Goal: Transaction & Acquisition: Purchase product/service

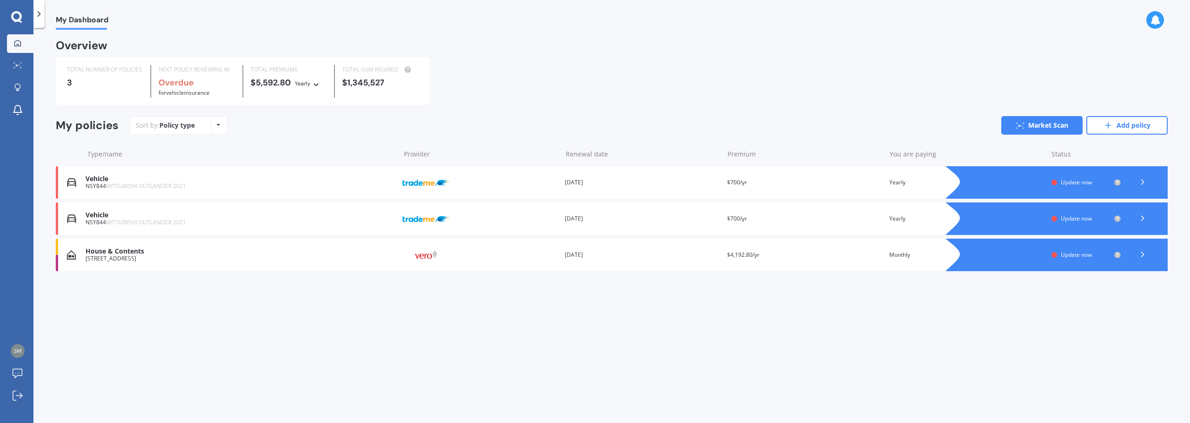
click at [1140, 218] on icon at bounding box center [1142, 218] width 9 height 9
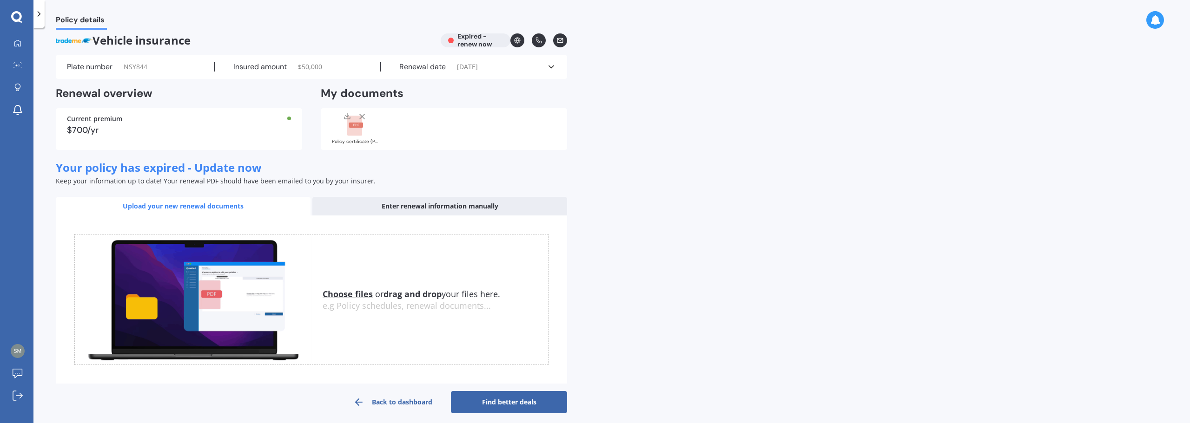
scroll to position [14, 0]
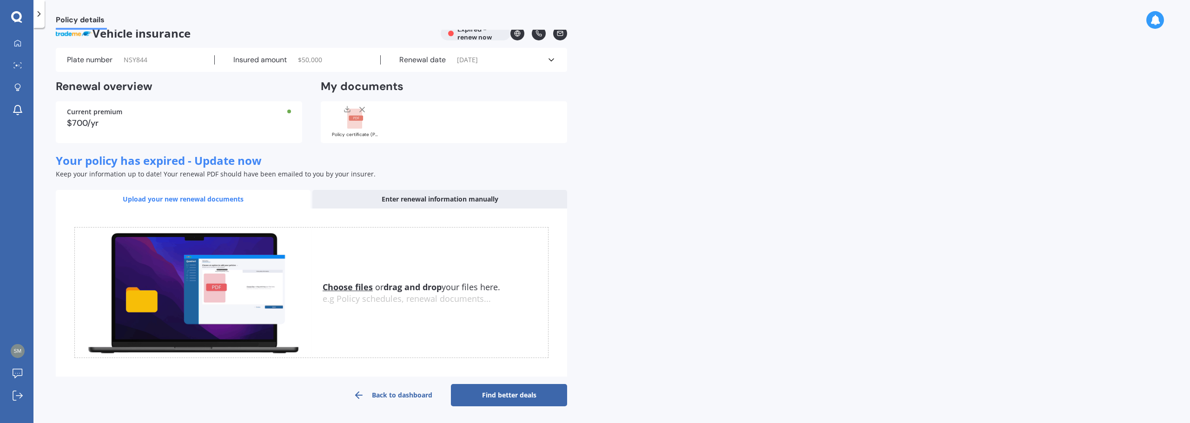
click at [391, 392] on link "Back to dashboard" at bounding box center [393, 395] width 116 height 22
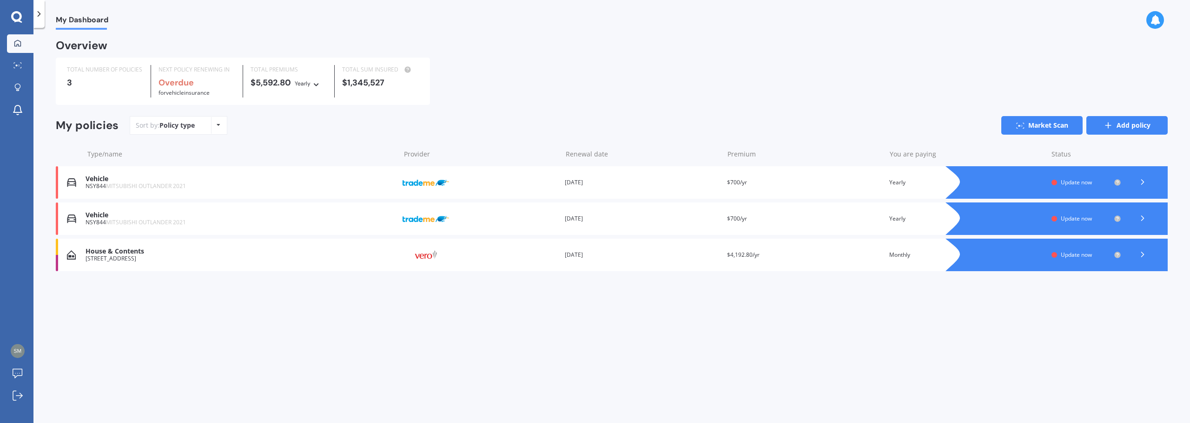
click at [1119, 129] on link "Add policy" at bounding box center [1126, 125] width 81 height 19
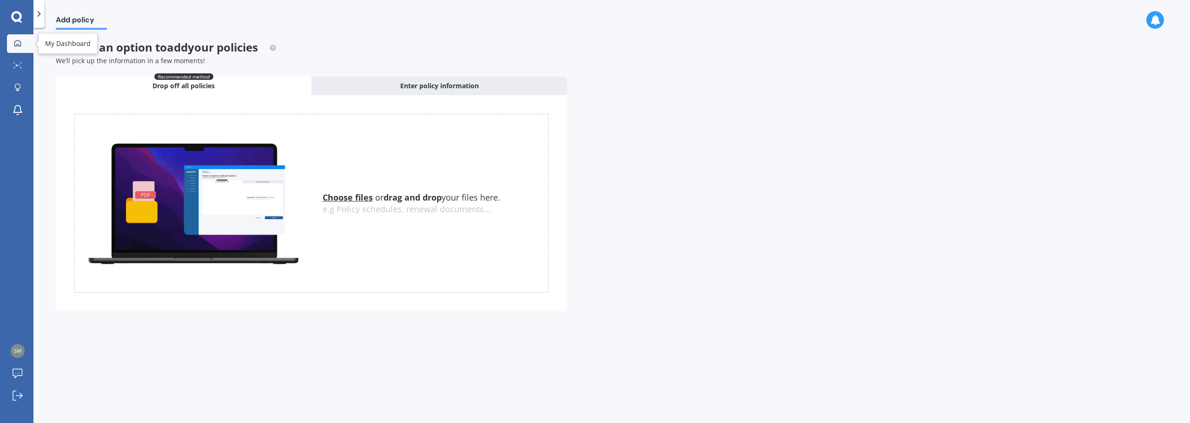
click at [19, 41] on icon at bounding box center [17, 43] width 7 height 7
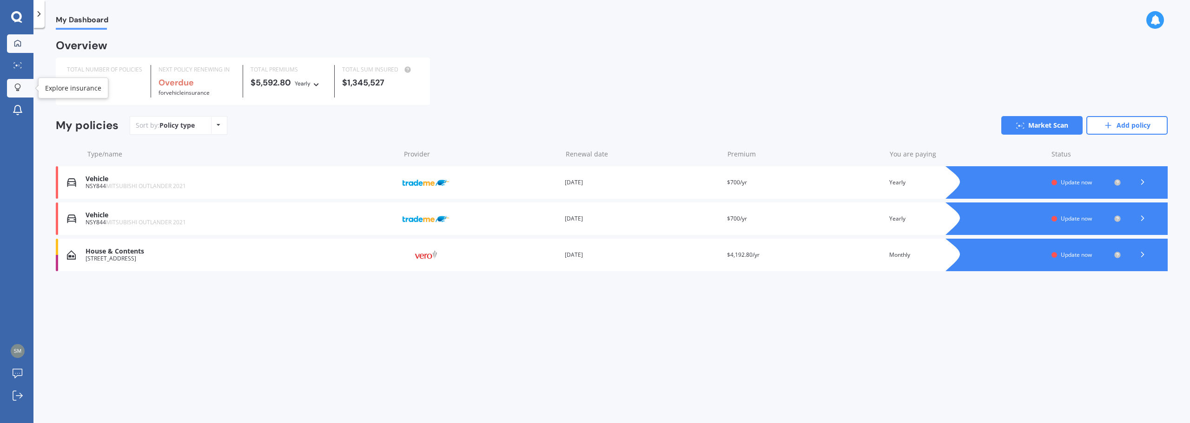
click at [15, 87] on icon at bounding box center [17, 88] width 7 height 8
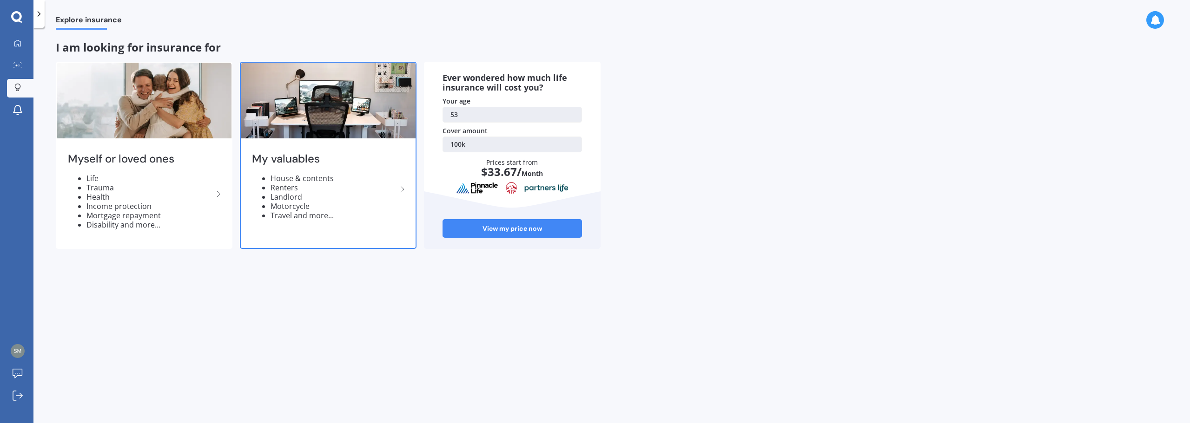
click at [397, 190] on icon at bounding box center [402, 189] width 11 height 11
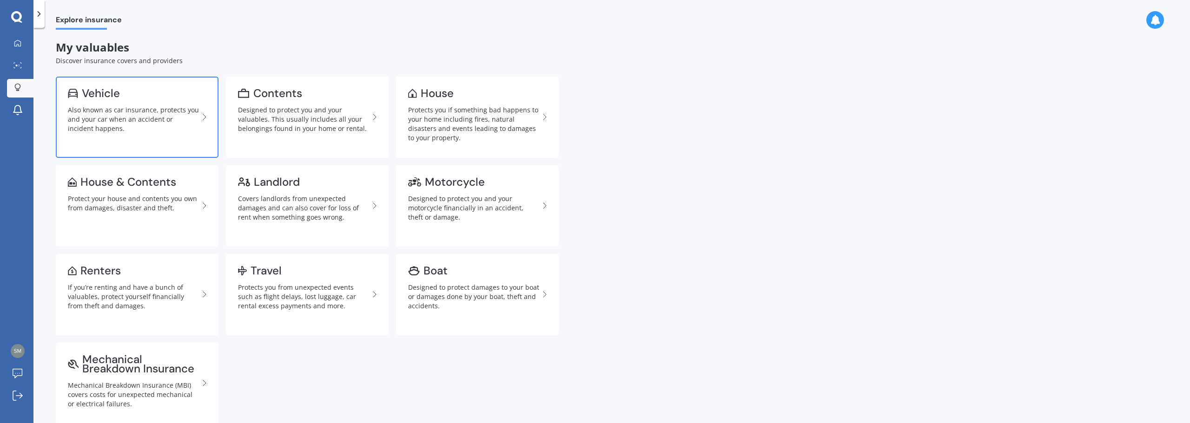
click at [115, 96] on div "Vehicle" at bounding box center [101, 93] width 38 height 9
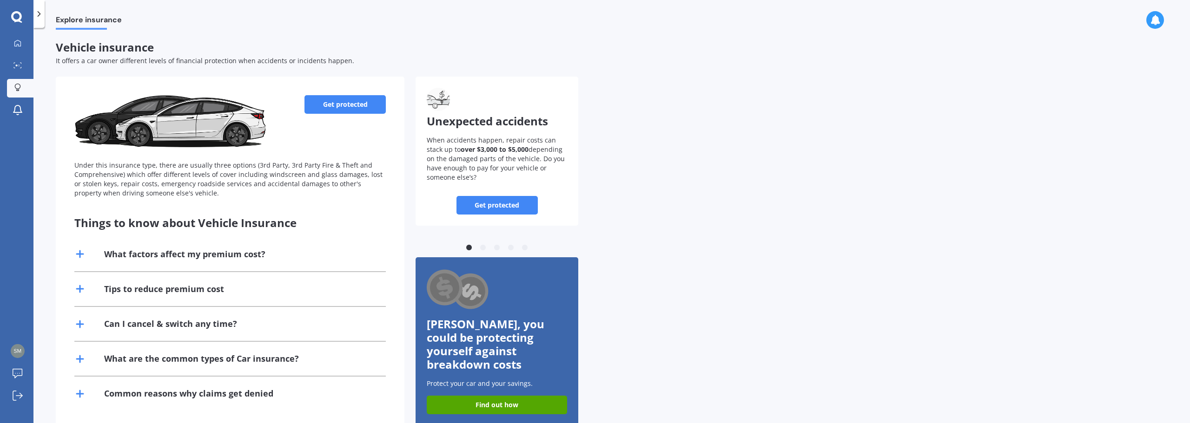
click at [342, 104] on link "Get protected" at bounding box center [344, 104] width 81 height 19
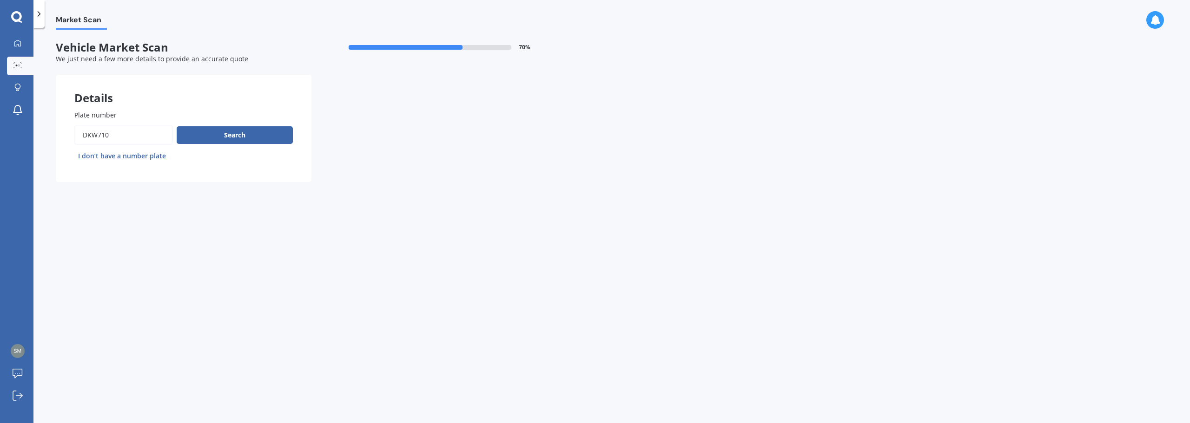
click at [114, 138] on input "Plate number" at bounding box center [123, 136] width 99 height 20
drag, startPoint x: 112, startPoint y: 139, endPoint x: 39, endPoint y: 139, distance: 72.5
click at [39, 139] on div "Market Scan Vehicle Market Scan 70 % We just need a few more details to provide…" at bounding box center [611, 228] width 1157 height 396
type input "lksm1f"
click at [236, 133] on button "Search" at bounding box center [235, 135] width 116 height 18
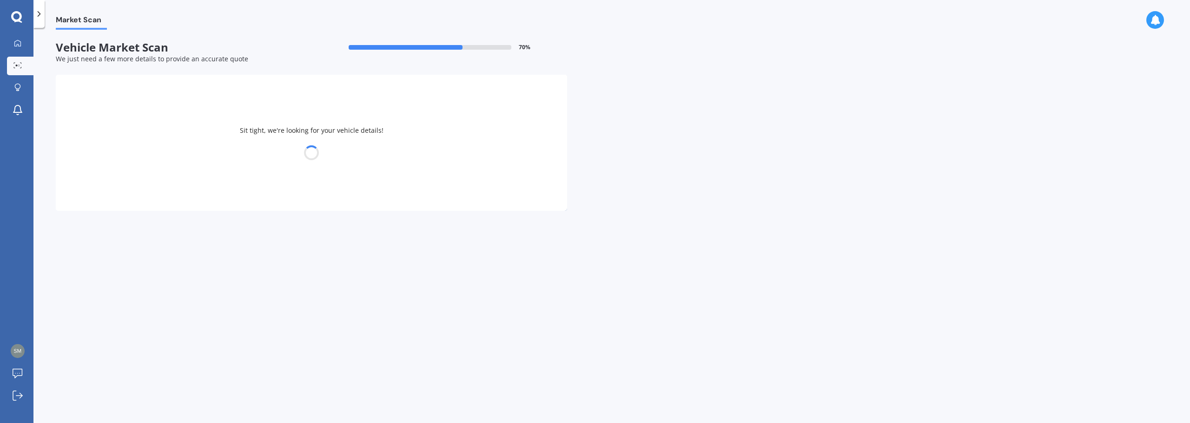
select select "MAZDA"
select select "30"
select select "01"
select select "1972"
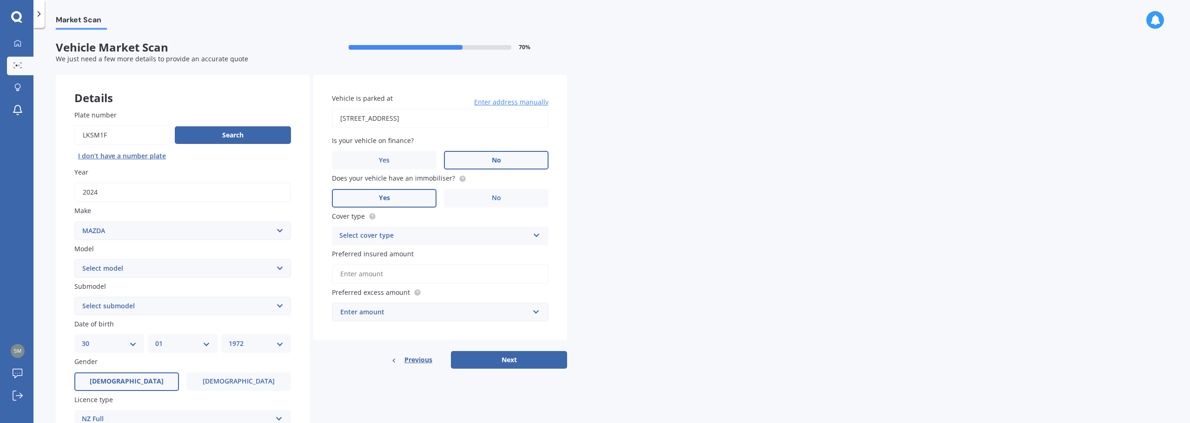
click at [194, 268] on select "Select model 121 2 3 323 323 / Familia 6 626 929 Atenza Autozam Axela AZ3 B2000…" at bounding box center [182, 268] width 217 height 19
select select "BT50"
click at [74, 259] on select "Select model 121 2 3 323 323 / Familia 6 626 929 Atenza Autozam Axela AZ3 B2000…" at bounding box center [182, 268] width 217 height 19
click at [180, 305] on select "Select submodel GLX turbo diesel 4WD GSX turbo diesel LTD D/C W/S 3.0DT Turbo D…" at bounding box center [182, 306] width 217 height 19
select select "GLX TURBO DIESEL 4WD"
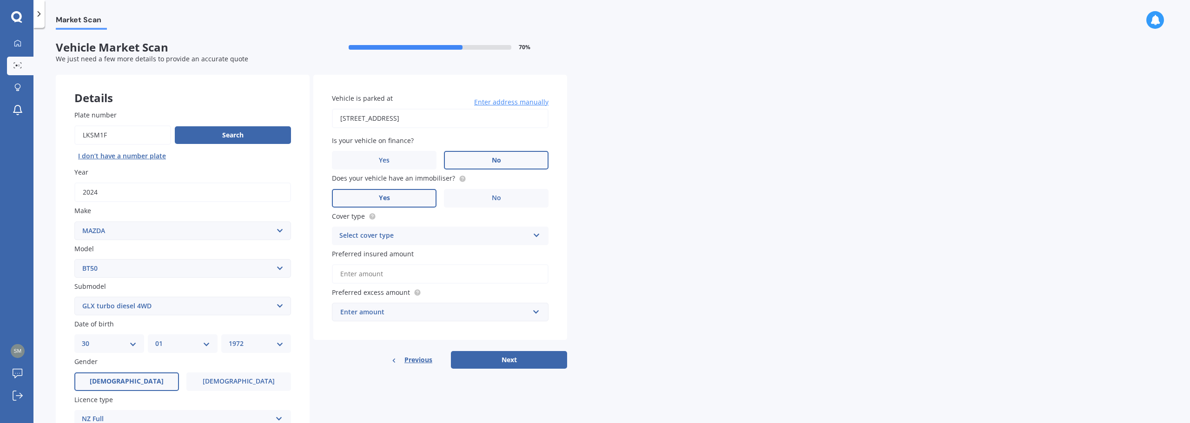
click at [74, 297] on select "Select submodel GLX turbo diesel 4WD GSX turbo diesel LTD D/C W/S 3.0DT Turbo D…" at bounding box center [182, 306] width 217 height 19
click at [478, 243] on div "Select cover type Comprehensive Third Party, Fire & Theft Third Party" at bounding box center [440, 236] width 217 height 19
click at [439, 256] on div "Comprehensive" at bounding box center [440, 254] width 216 height 17
click at [441, 276] on input "Preferred insured amount" at bounding box center [440, 274] width 217 height 20
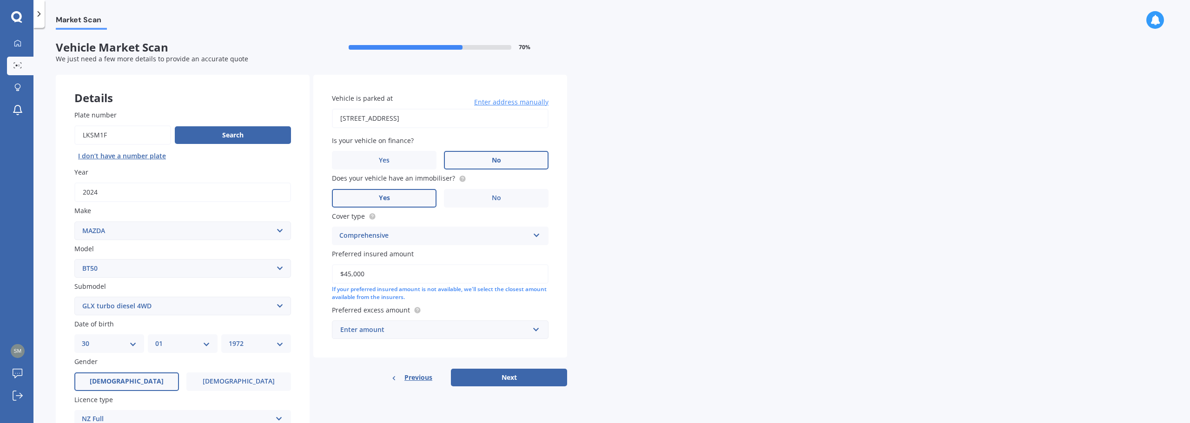
type input "$45,000"
click at [495, 304] on div "Vehicle is parked at Hawker Lane, Koromiko 7273 Enter address manually Is your …" at bounding box center [440, 216] width 254 height 283
click at [414, 331] on div "Enter amount" at bounding box center [434, 330] width 189 height 10
click at [400, 239] on div "$500" at bounding box center [440, 243] width 216 height 17
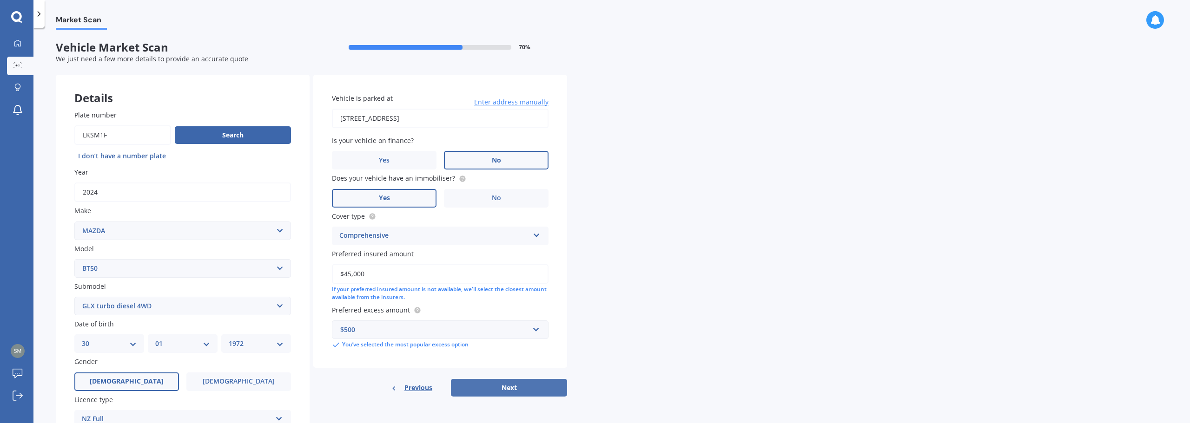
click at [509, 387] on button "Next" at bounding box center [509, 388] width 116 height 18
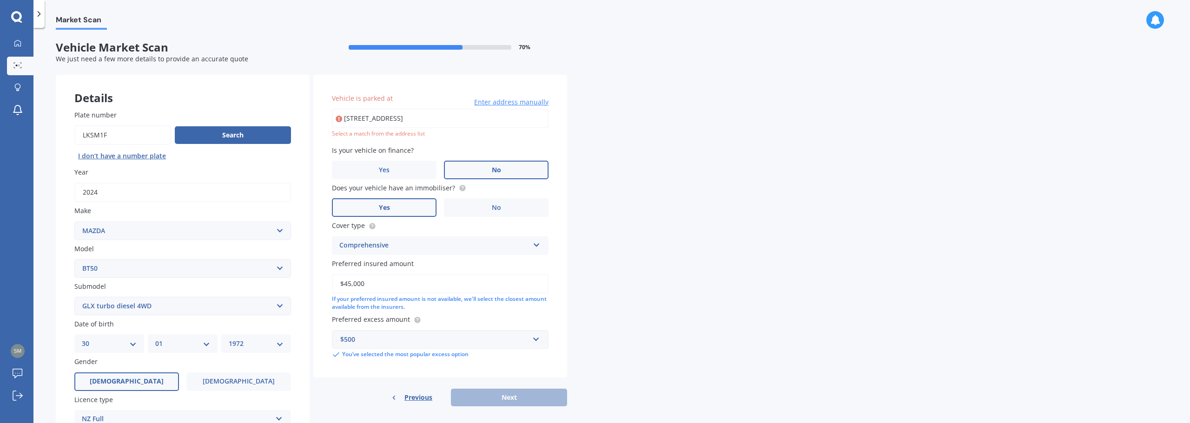
type input "Hawker Lane, Koromiko 7273"
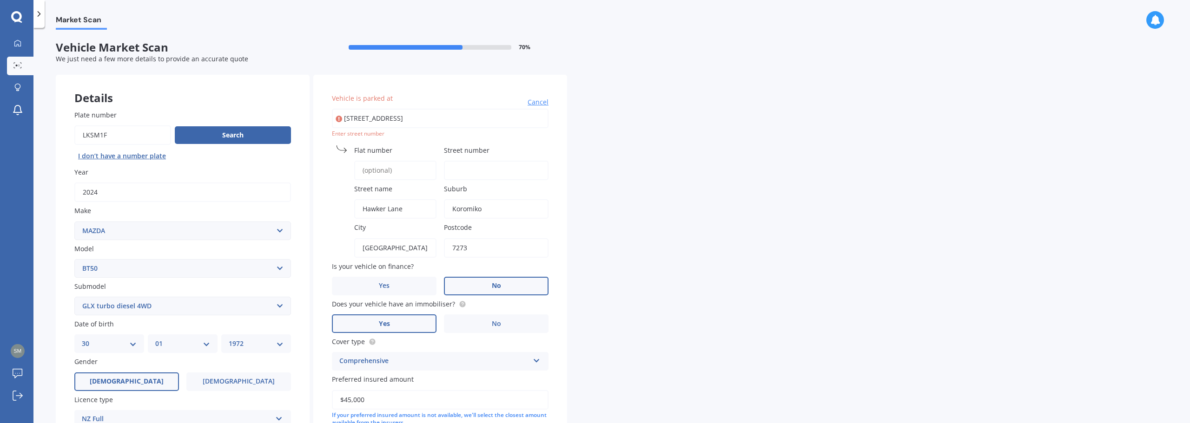
click at [383, 153] on span "Flat number" at bounding box center [373, 150] width 38 height 9
click at [383, 161] on input "Flat number" at bounding box center [395, 171] width 82 height 20
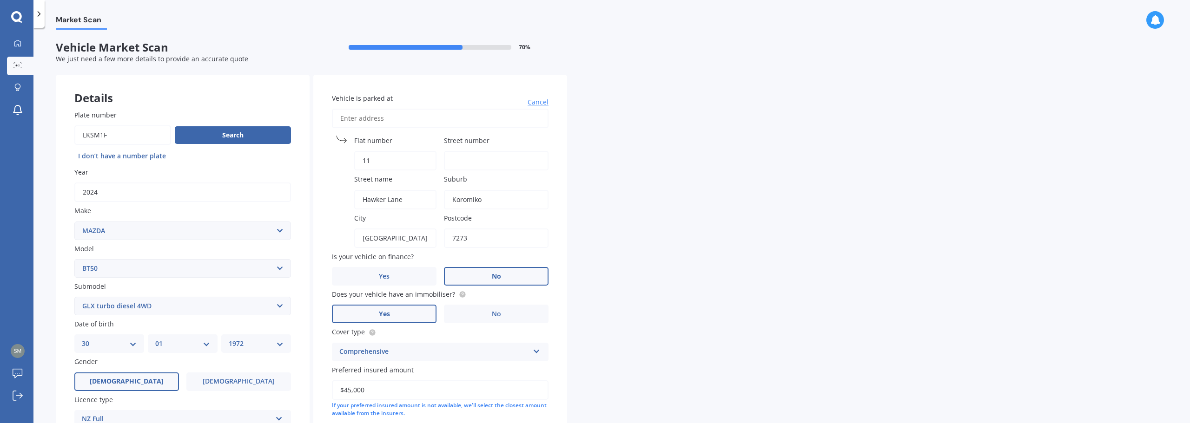
type input "115"
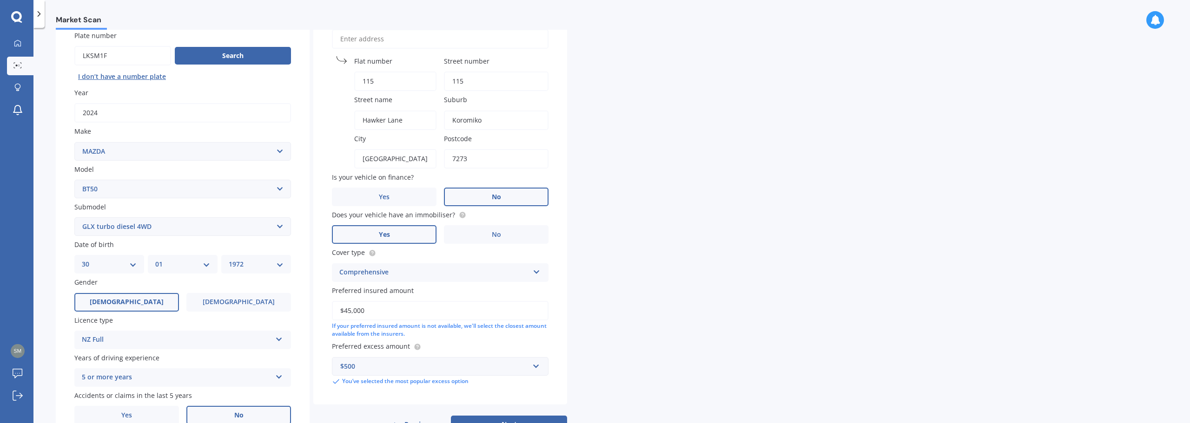
scroll to position [124, 0]
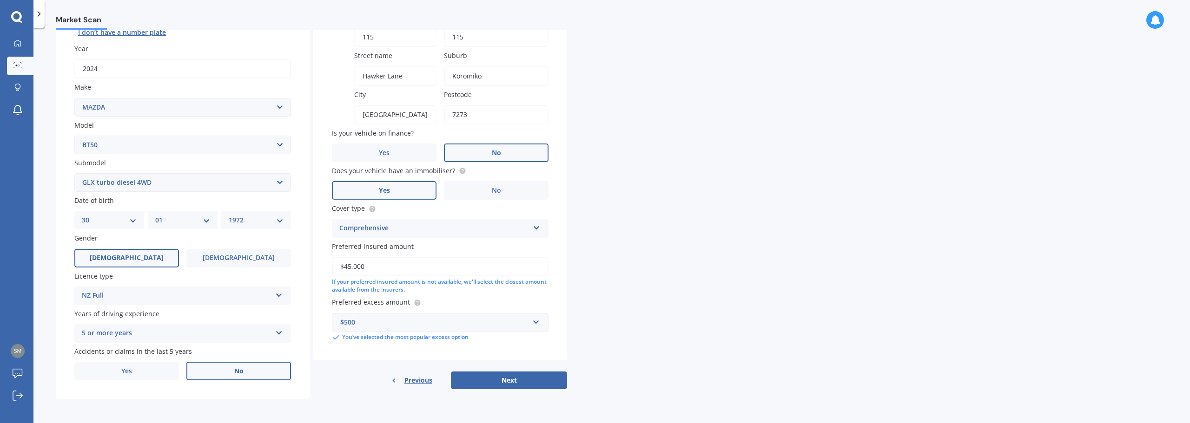
type input "115"
click at [517, 390] on div "Details Plate number Search I don’t have a number plate Year 2024 Make Select m…" at bounding box center [311, 175] width 511 height 449
click at [519, 382] on button "Next" at bounding box center [509, 381] width 116 height 18
select select "30"
select select "01"
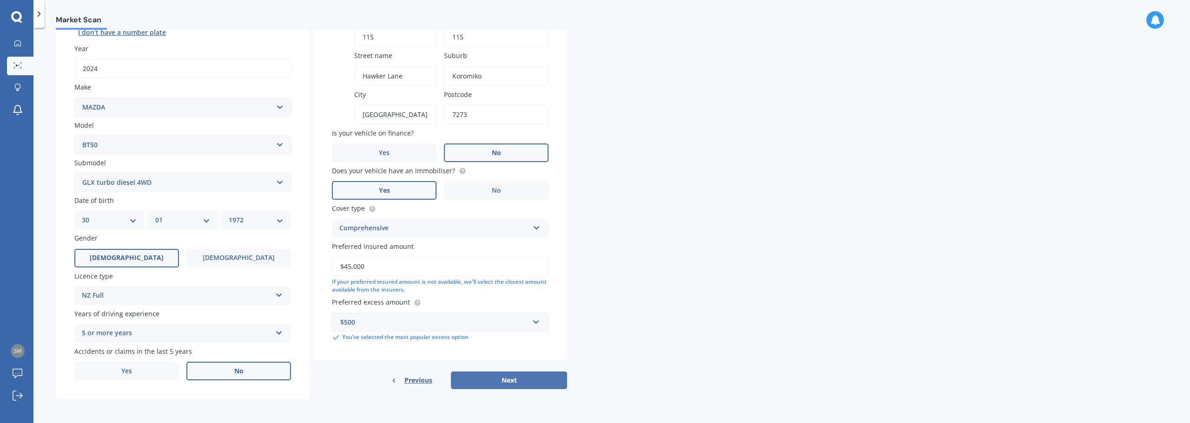
select select "1972"
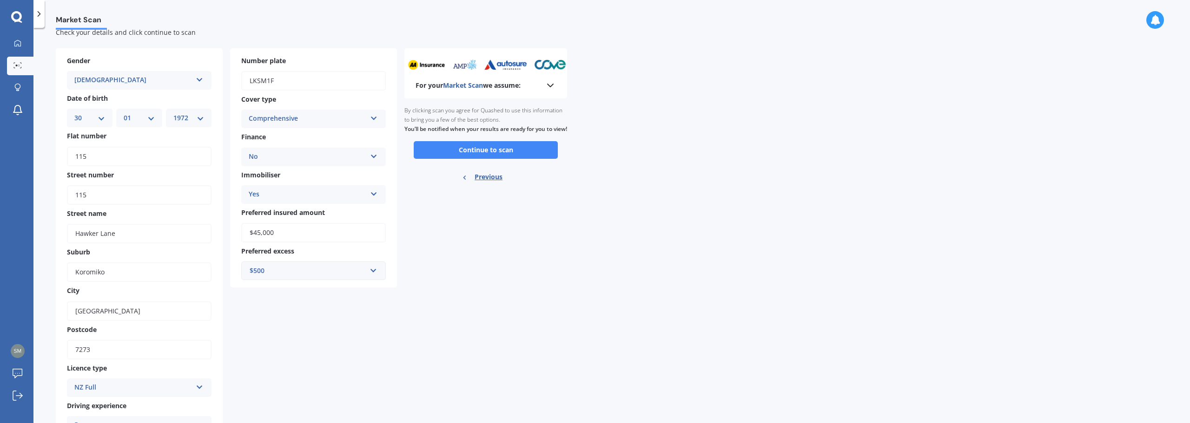
scroll to position [0, 0]
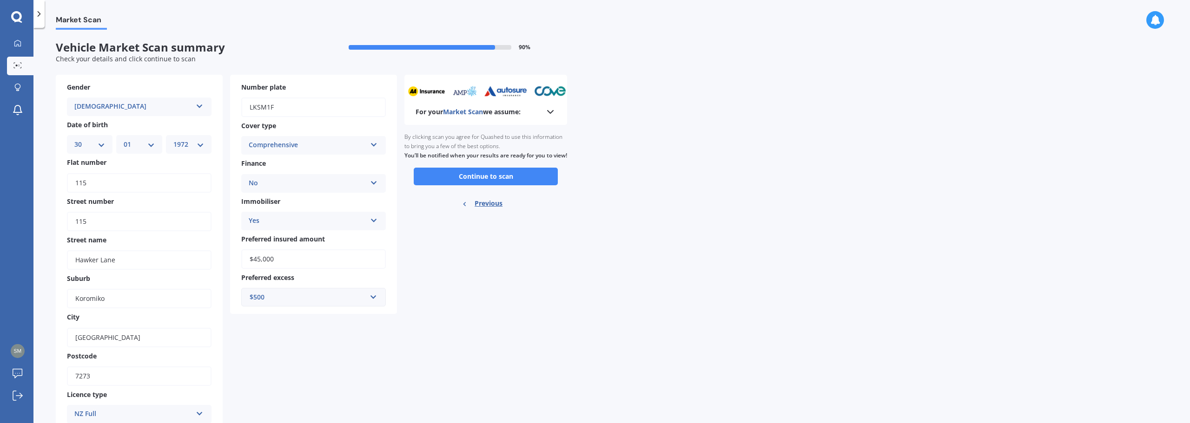
click at [551, 110] on icon at bounding box center [550, 111] width 11 height 11
